Goal: Task Accomplishment & Management: Use online tool/utility

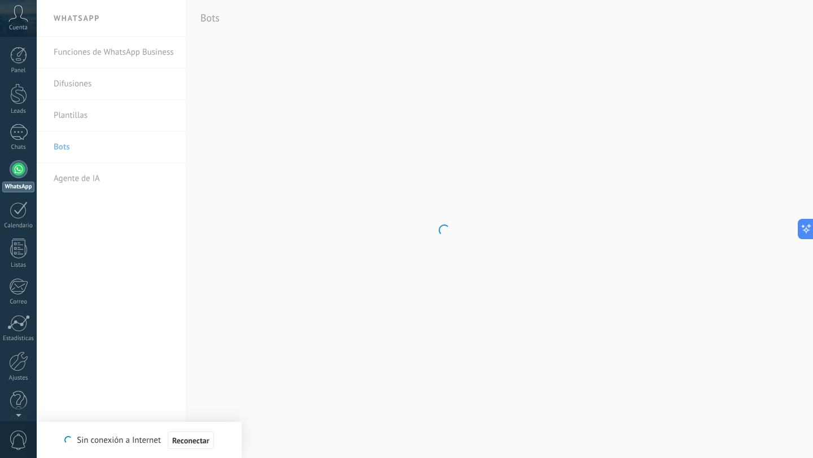
click at [17, 170] on div at bounding box center [19, 169] width 18 height 18
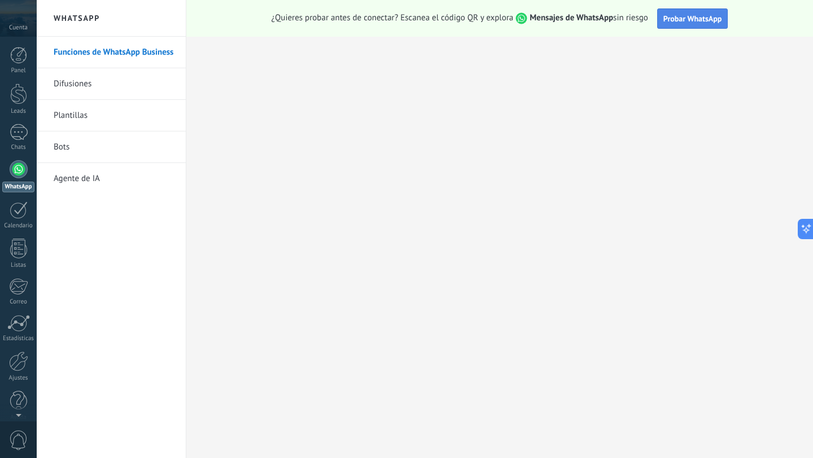
click at [683, 14] on span "Probar WhatsApp" at bounding box center [692, 19] width 59 height 10
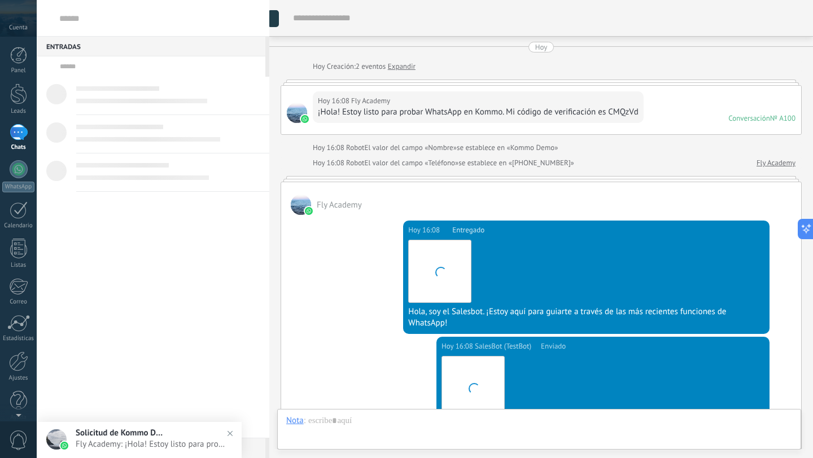
scroll to position [301, 0]
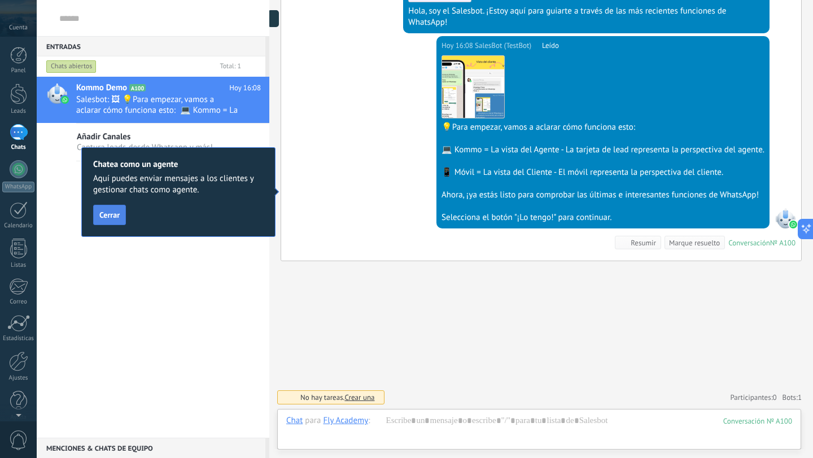
click at [118, 216] on span "Cerrar" at bounding box center [109, 215] width 20 height 8
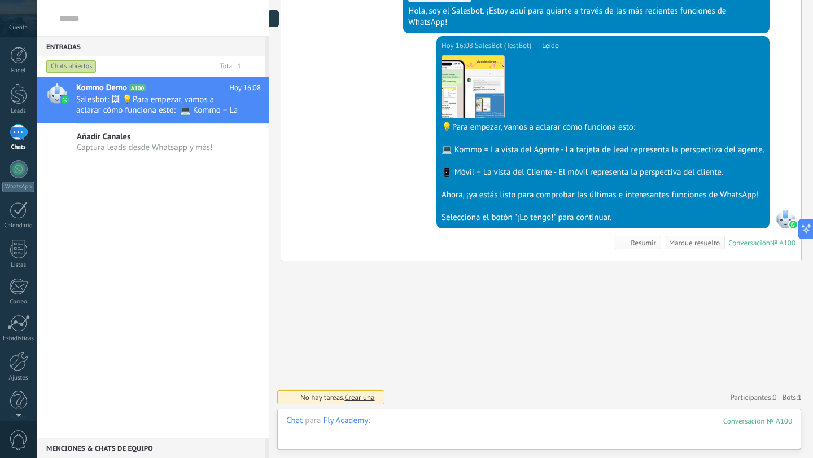
click at [420, 427] on div at bounding box center [539, 432] width 506 height 34
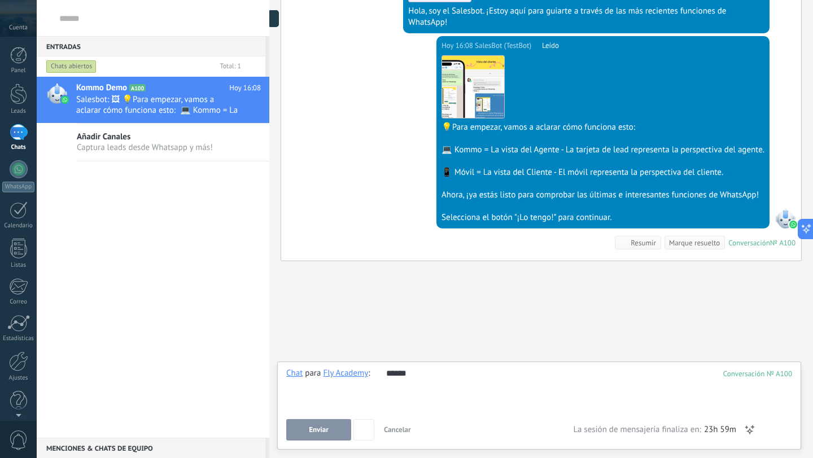
click at [297, 431] on button "Enviar" at bounding box center [318, 429] width 65 height 21
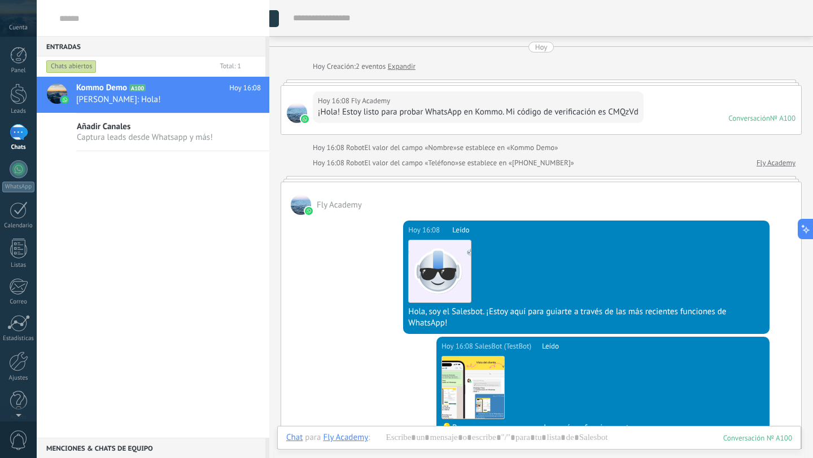
scroll to position [344, 0]
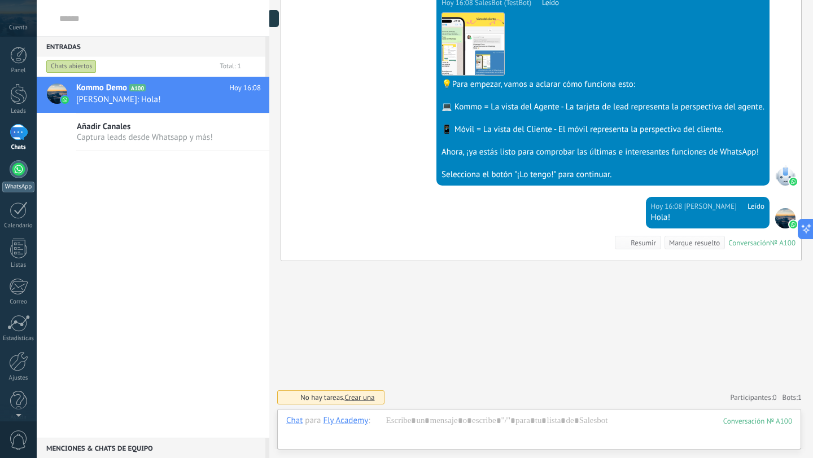
click at [18, 170] on div at bounding box center [19, 169] width 18 height 18
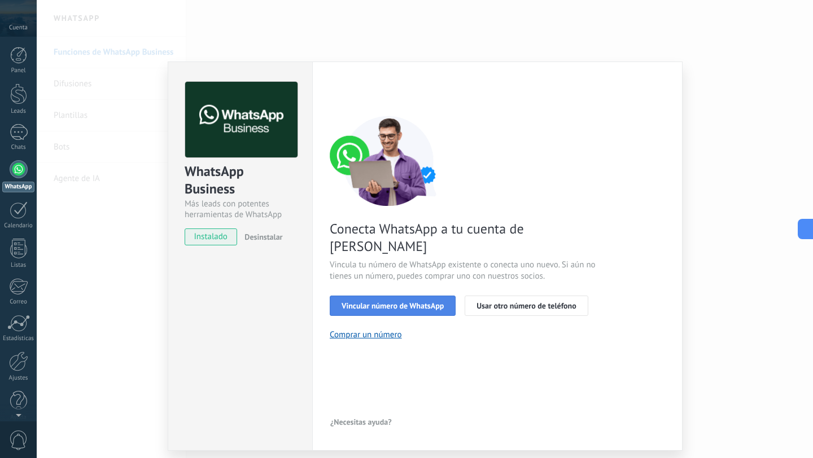
click at [386, 302] on span "Vincular número de WhatsApp" at bounding box center [392, 306] width 102 height 8
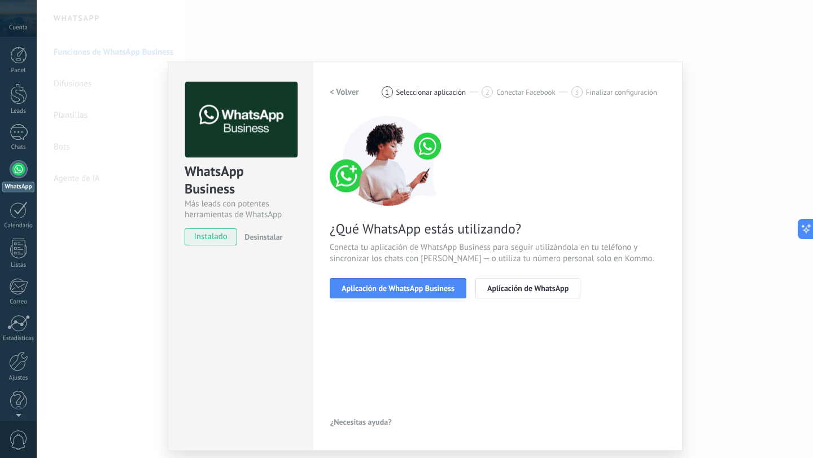
click at [386, 287] on span "Aplicación de WhatsApp Business" at bounding box center [397, 288] width 113 height 8
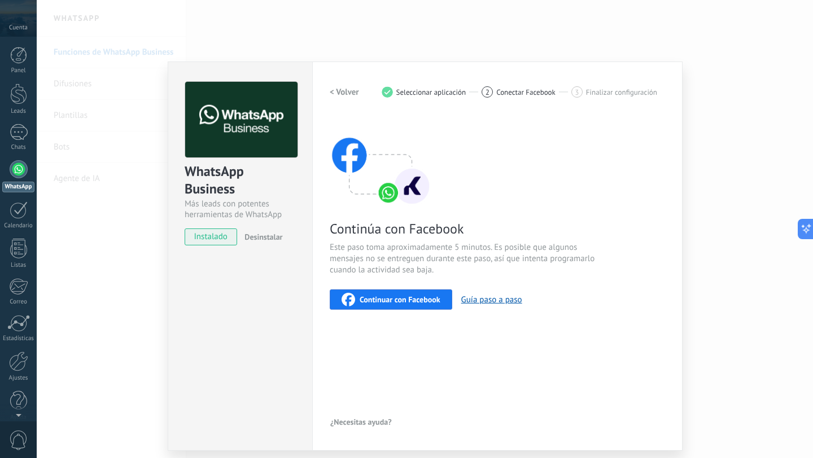
click at [334, 89] on h2 "< Volver" at bounding box center [344, 92] width 29 height 11
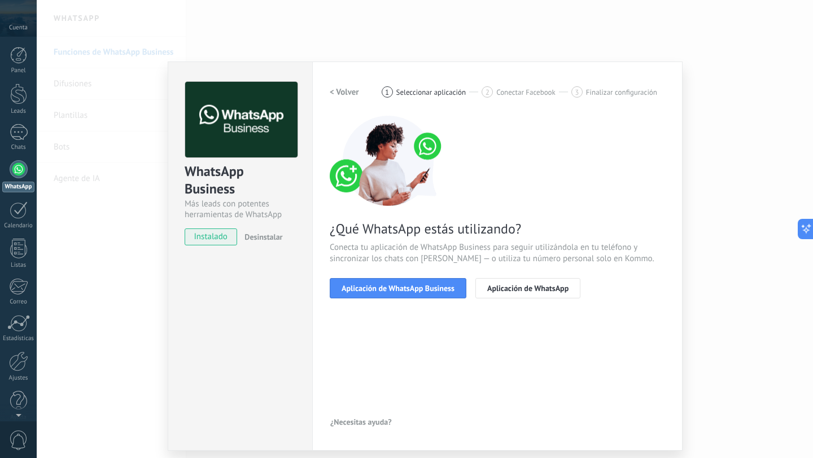
click at [334, 98] on button "< Volver" at bounding box center [344, 92] width 29 height 20
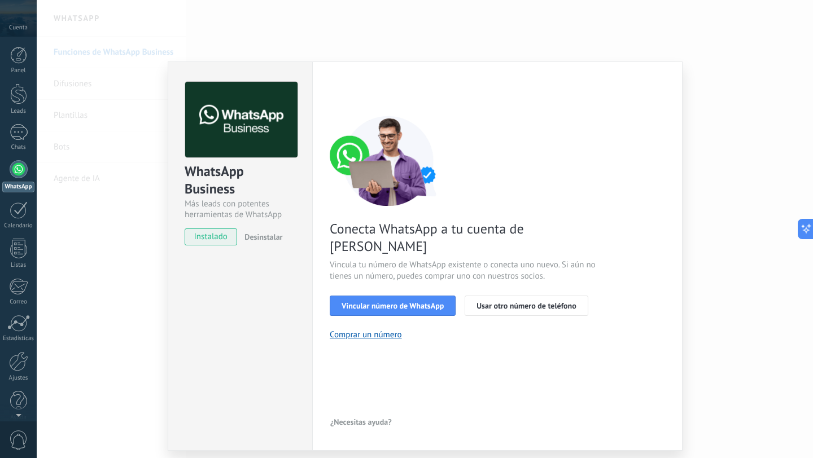
click at [135, 147] on div "WhatsApp Business Más leads con potentes herramientas de WhatsApp instalado Des…" at bounding box center [425, 229] width 776 height 458
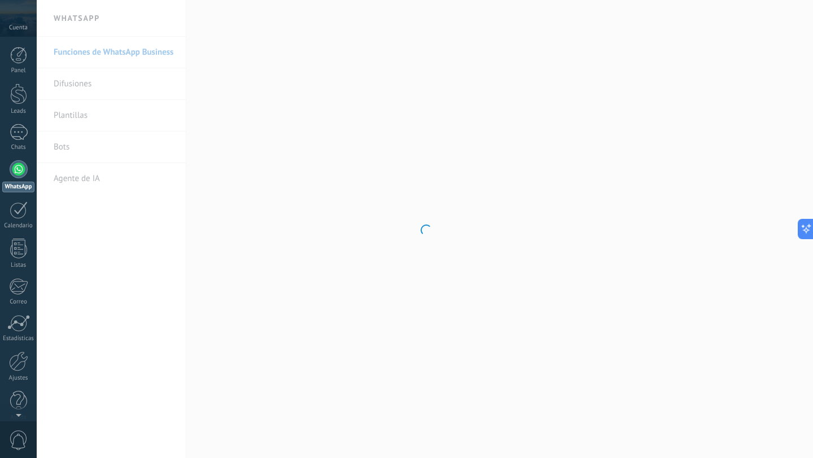
click at [188, 64] on div at bounding box center [425, 229] width 776 height 458
click at [69, 148] on link "Bots" at bounding box center [114, 148] width 121 height 32
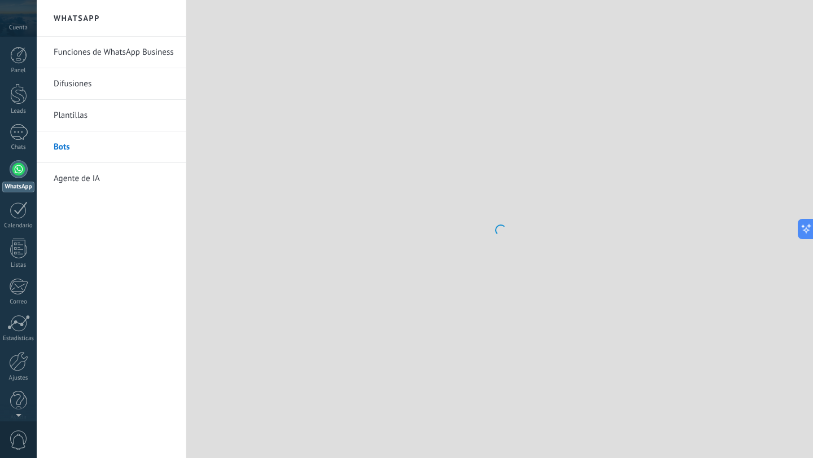
click at [98, 53] on link "Funciones de WhatsApp Business" at bounding box center [114, 53] width 121 height 32
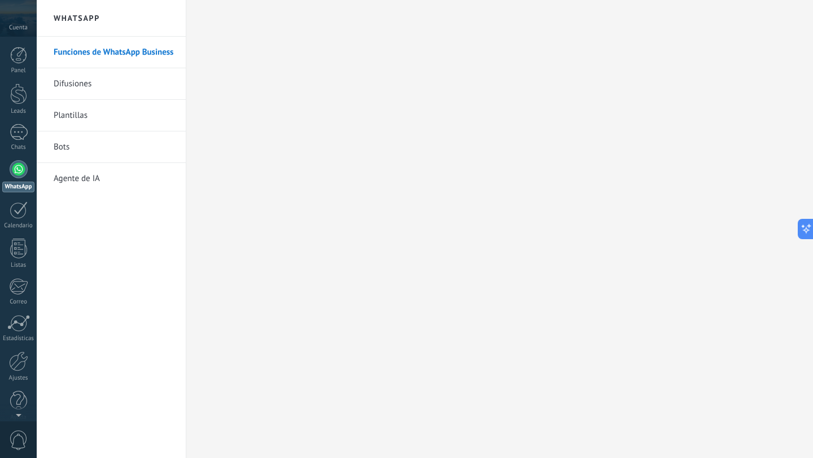
click at [72, 150] on link "Bots" at bounding box center [114, 148] width 121 height 32
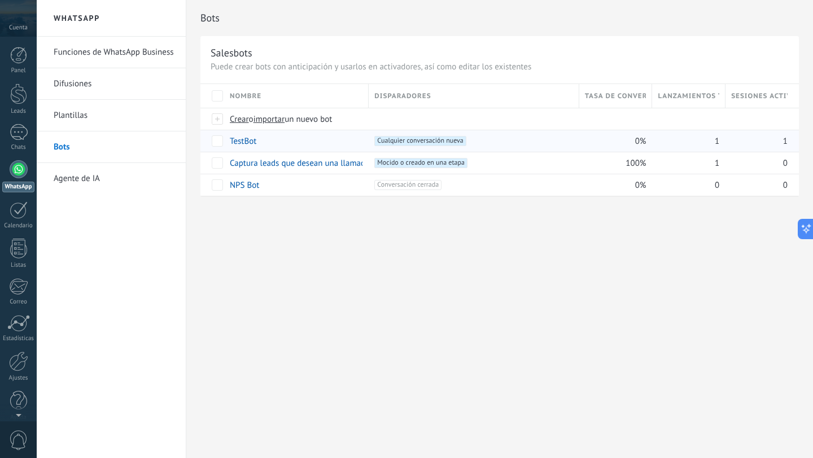
click at [301, 139] on div "TestBot" at bounding box center [293, 140] width 139 height 21
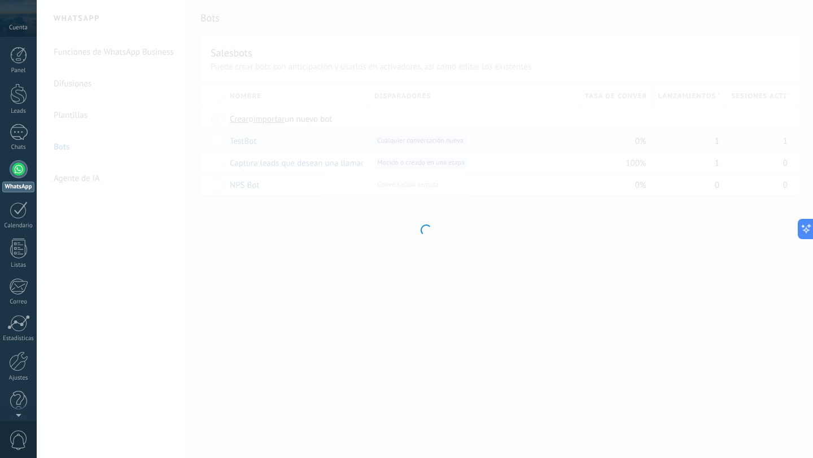
type input "*******"
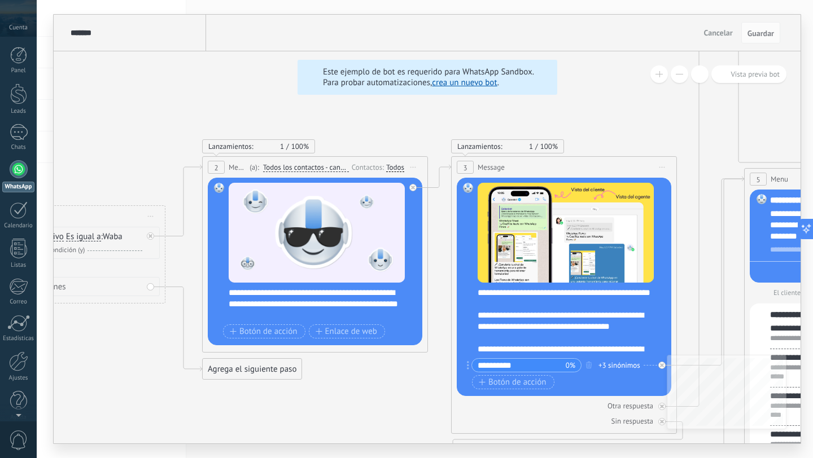
click at [23, 178] on link "WhatsApp" at bounding box center [18, 176] width 37 height 32
